Goal: Transaction & Acquisition: Purchase product/service

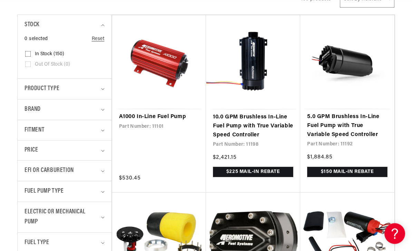
scroll to position [0, 273]
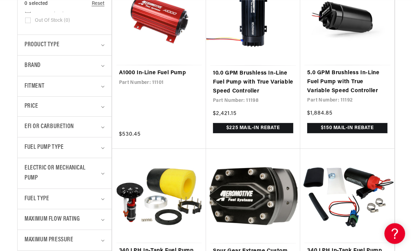
click at [36, 219] on span "Maximum Flow Rating" at bounding box center [51, 219] width 55 height 10
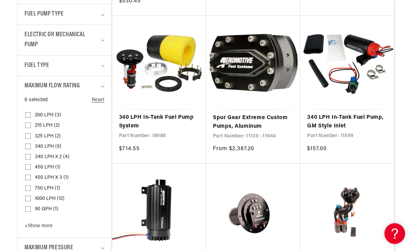
scroll to position [340, 0]
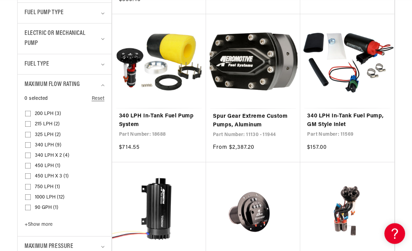
click at [28, 206] on input "90 GPH (1) 90 GPH (1 product)" at bounding box center [28, 209] width 6 height 6
checkbox input "true"
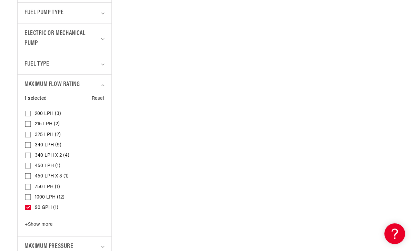
click at [35, 243] on span "Maximum Pressure" at bounding box center [48, 246] width 49 height 10
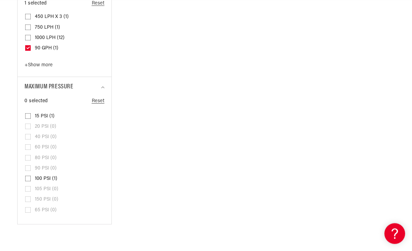
scroll to position [501, 0]
click at [27, 176] on input "100 PSI (1) 100 PSI (1 product)" at bounding box center [28, 179] width 6 height 6
checkbox input "true"
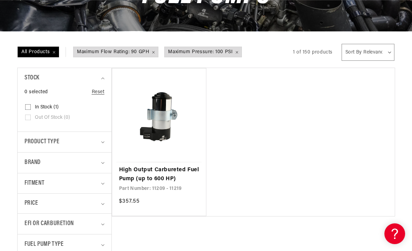
click at [145, 165] on link "High Output Carbureted Fuel Pump (up to 600 HP)" at bounding box center [159, 174] width 80 height 18
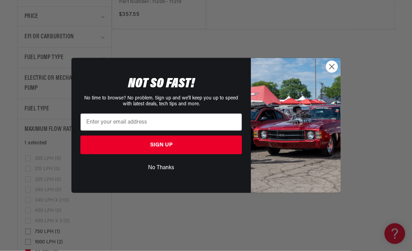
click at [332, 89] on img "POPUP Form" at bounding box center [296, 125] width 90 height 134
click at [331, 72] on circle "Close dialog" at bounding box center [331, 66] width 11 height 11
